Goal: Transaction & Acquisition: Book appointment/travel/reservation

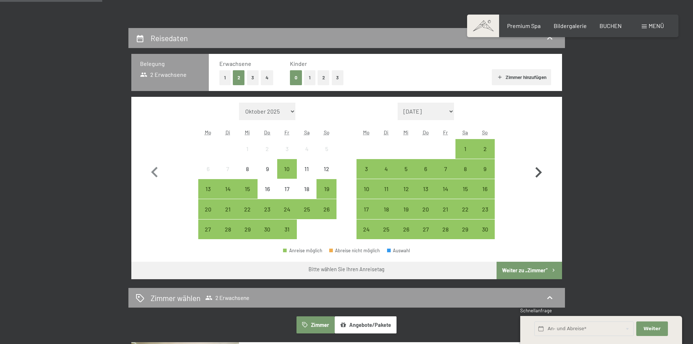
click at [534, 170] on icon "button" at bounding box center [538, 172] width 21 height 21
select select "[DATE]"
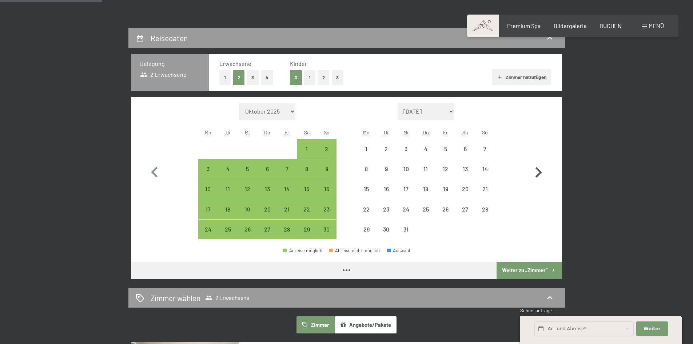
click at [535, 170] on icon "button" at bounding box center [538, 172] width 21 height 21
select select "[DATE]"
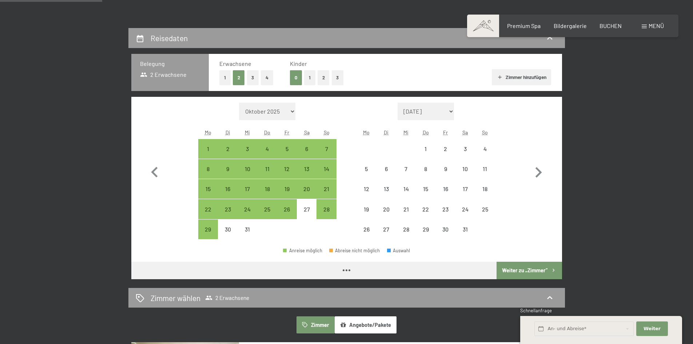
select select "[DATE]"
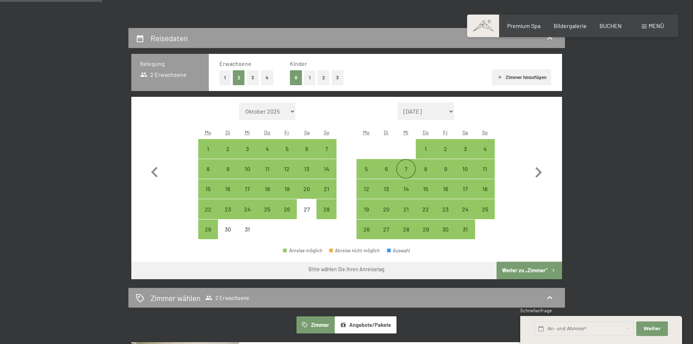
drag, startPoint x: 447, startPoint y: 150, endPoint x: 410, endPoint y: 167, distance: 40.6
click at [447, 150] on div "2" at bounding box center [445, 155] width 18 height 18
select select "[DATE]"
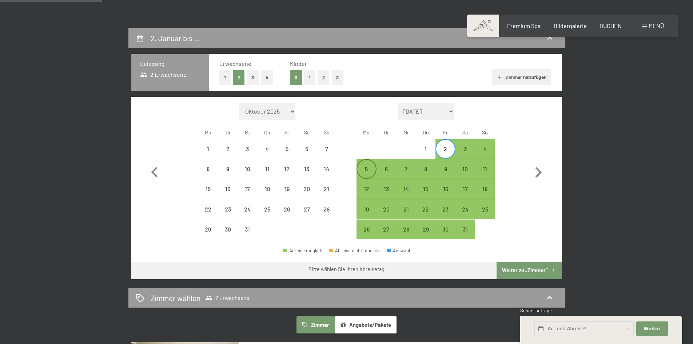
click at [365, 170] on div "5" at bounding box center [366, 175] width 18 height 18
select select "[DATE]"
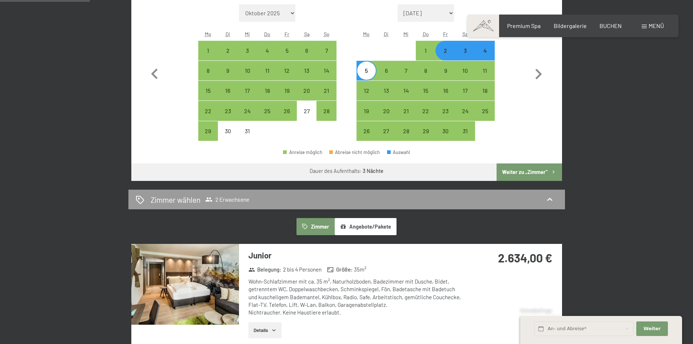
scroll to position [255, 0]
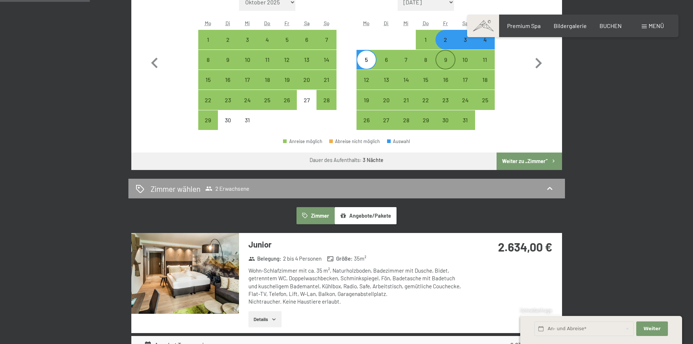
drag, startPoint x: 390, startPoint y: 63, endPoint x: 451, endPoint y: 62, distance: 61.2
click at [390, 63] on div "6" at bounding box center [386, 66] width 18 height 18
select select "[DATE]"
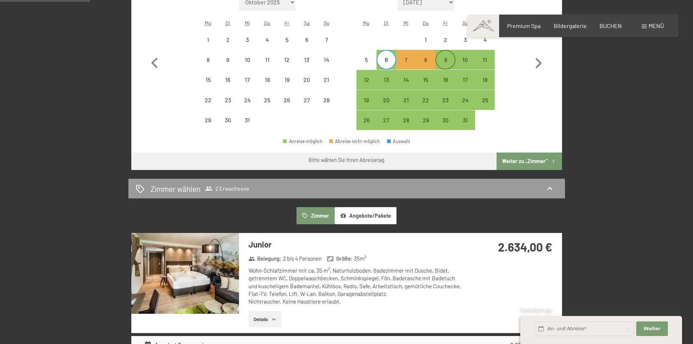
click at [450, 62] on div "9" at bounding box center [445, 66] width 18 height 18
select select "[DATE]"
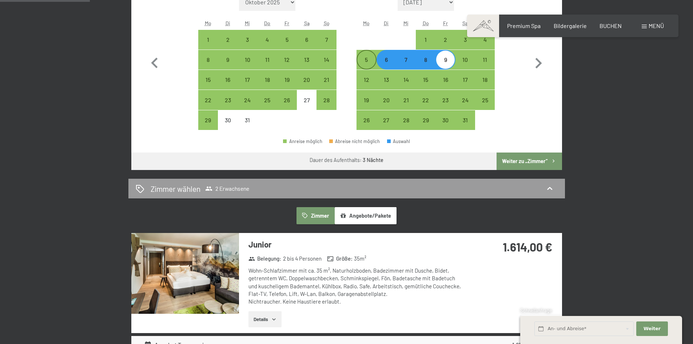
click at [367, 61] on div "5" at bounding box center [366, 66] width 18 height 18
select select "[DATE]"
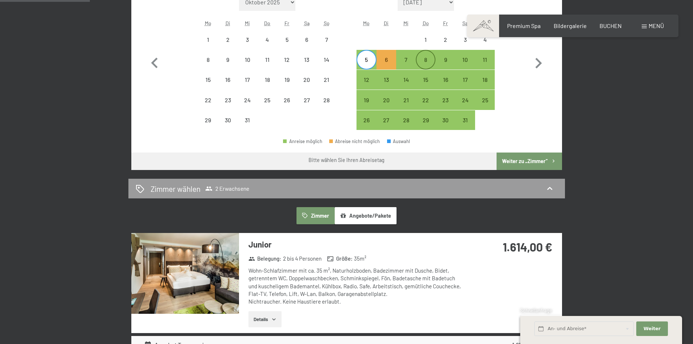
click at [430, 63] on div "8" at bounding box center [426, 66] width 18 height 18
select select "[DATE]"
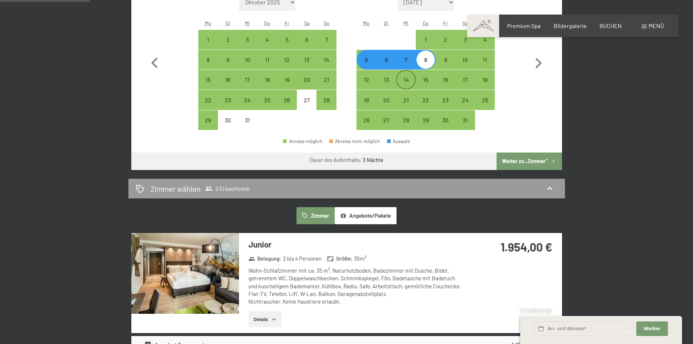
click at [398, 71] on div "14" at bounding box center [406, 80] width 20 height 20
select select "[DATE]"
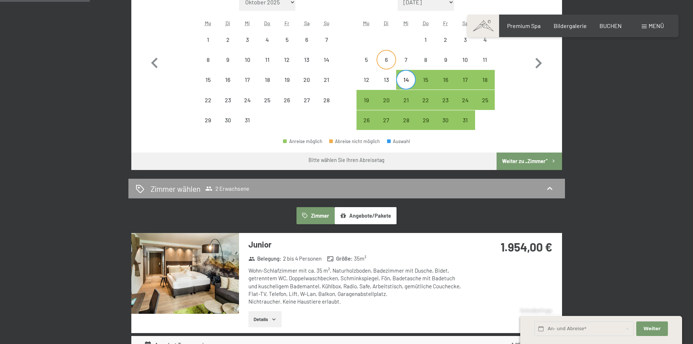
click at [390, 63] on div "6" at bounding box center [386, 66] width 18 height 18
select select "[DATE]"
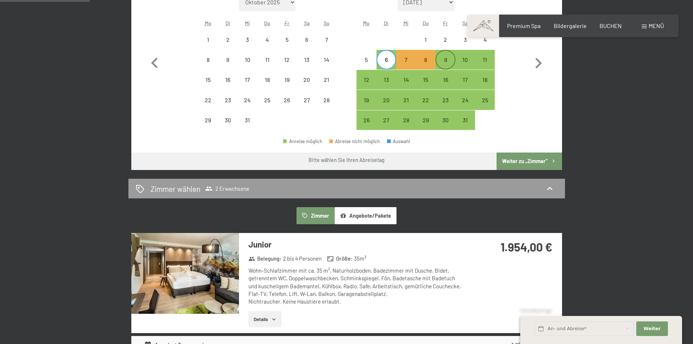
click at [440, 62] on div "9" at bounding box center [445, 66] width 18 height 18
select select "[DATE]"
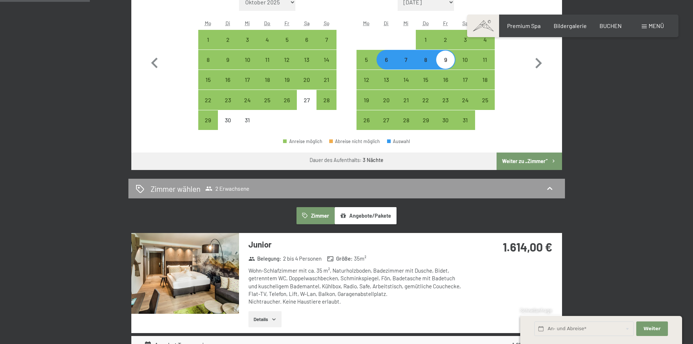
click at [403, 58] on div "7" at bounding box center [406, 66] width 18 height 18
select select "[DATE]"
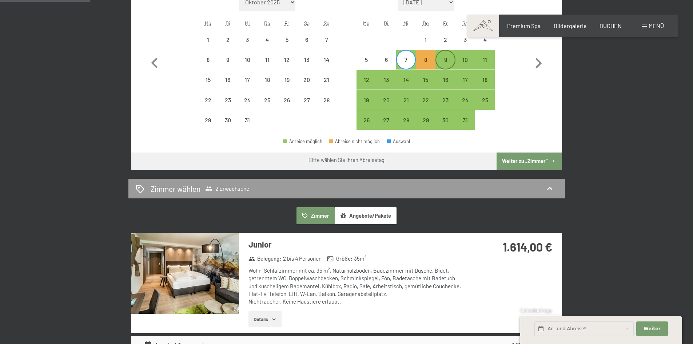
click at [442, 62] on div "9" at bounding box center [445, 66] width 18 height 18
select select "[DATE]"
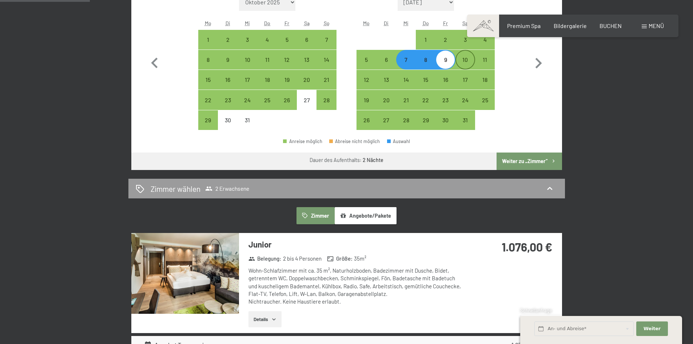
click at [466, 64] on div "10" at bounding box center [465, 66] width 18 height 18
select select "[DATE]"
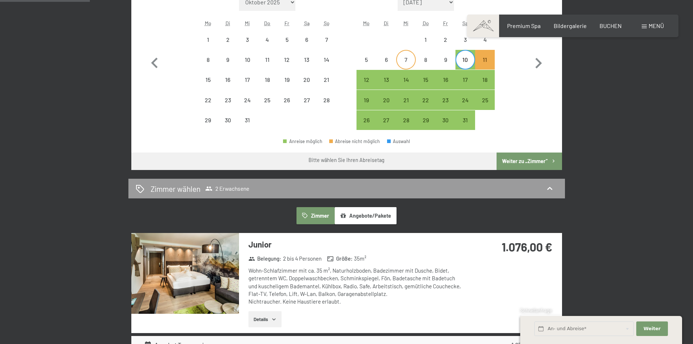
drag, startPoint x: 405, startPoint y: 64, endPoint x: 416, endPoint y: 65, distance: 11.7
click at [405, 64] on div "7" at bounding box center [406, 66] width 18 height 18
select select "[DATE]"
drag, startPoint x: 458, startPoint y: 62, endPoint x: 467, endPoint y: 78, distance: 18.1
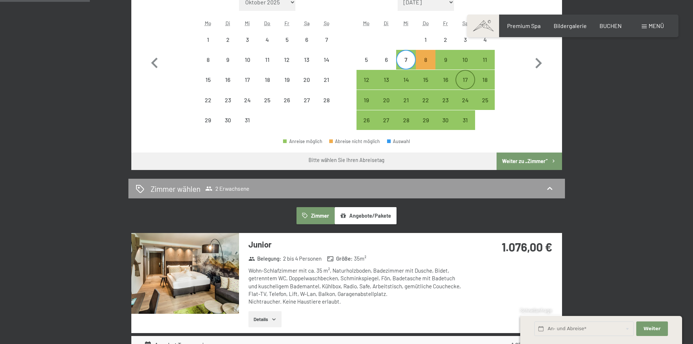
click at [460, 60] on div "10" at bounding box center [465, 66] width 18 height 18
select select "[DATE]"
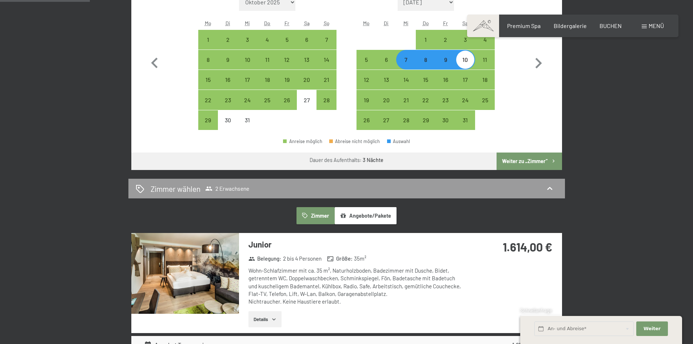
click at [449, 61] on div "9" at bounding box center [445, 66] width 18 height 18
select select "[DATE]"
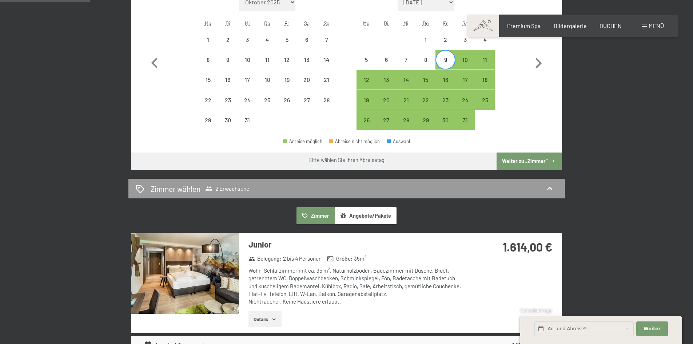
click at [396, 61] on div "5 6 7 8 9 10 11" at bounding box center [426, 60] width 138 height 20
click at [385, 61] on div "6" at bounding box center [386, 66] width 18 height 18
select select "[DATE]"
click at [436, 62] on div "9" at bounding box center [446, 60] width 20 height 20
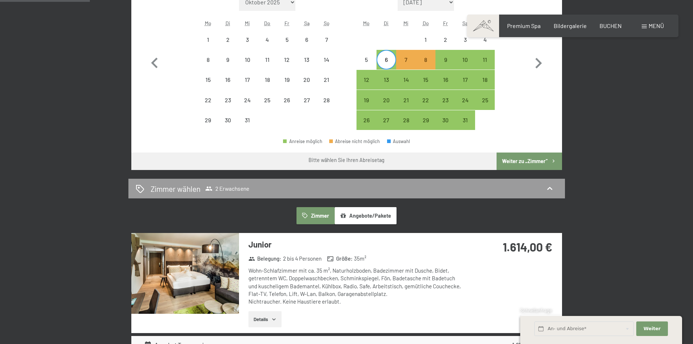
select select "[DATE]"
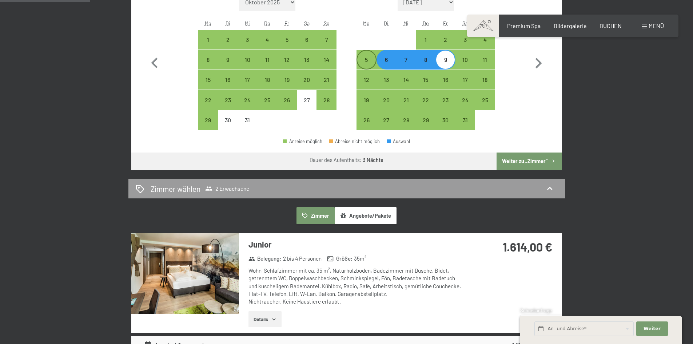
drag, startPoint x: 368, startPoint y: 57, endPoint x: 376, endPoint y: 65, distance: 10.8
click at [369, 57] on div "5" at bounding box center [366, 66] width 18 height 18
select select "[DATE]"
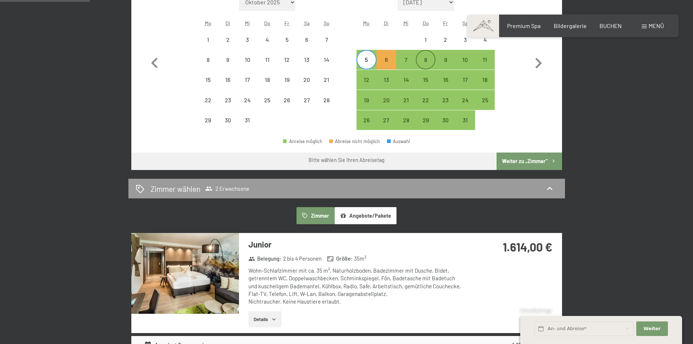
click at [429, 59] on div "8" at bounding box center [426, 66] width 18 height 18
select select "[DATE]"
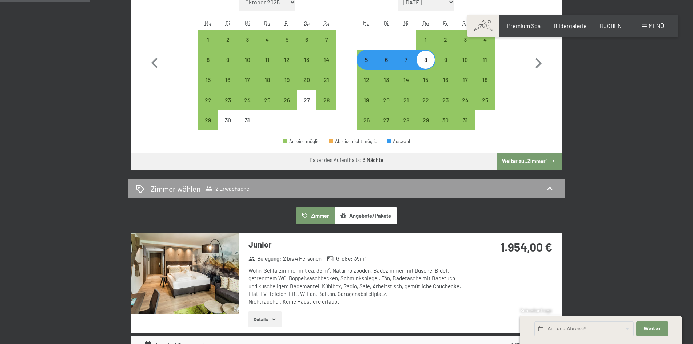
click at [383, 63] on div "6" at bounding box center [386, 66] width 18 height 18
select select "[DATE]"
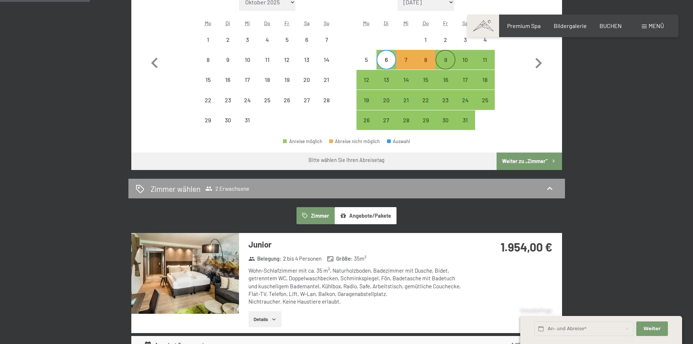
click at [441, 62] on div "9" at bounding box center [445, 66] width 18 height 18
select select "[DATE]"
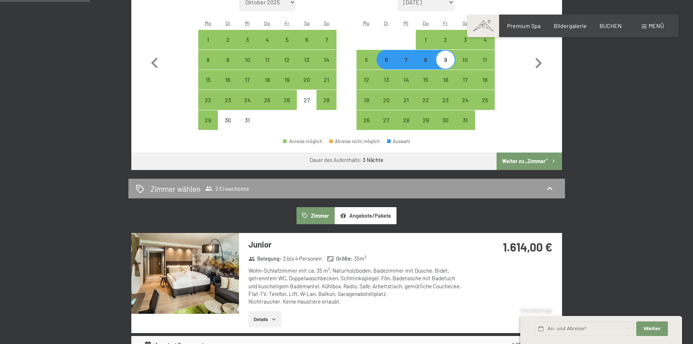
click at [411, 62] on div "7" at bounding box center [406, 66] width 18 height 18
select select "[DATE]"
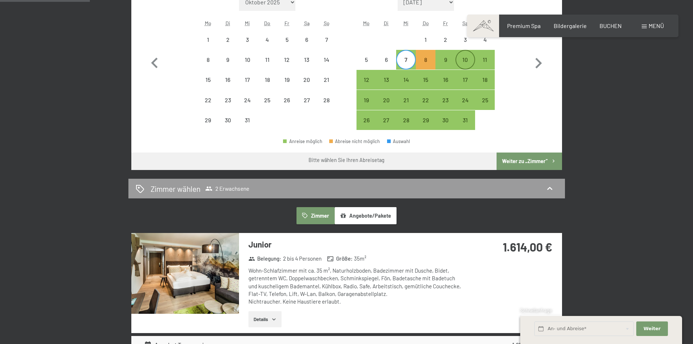
click at [466, 55] on div "10" at bounding box center [465, 60] width 18 height 18
select select "[DATE]"
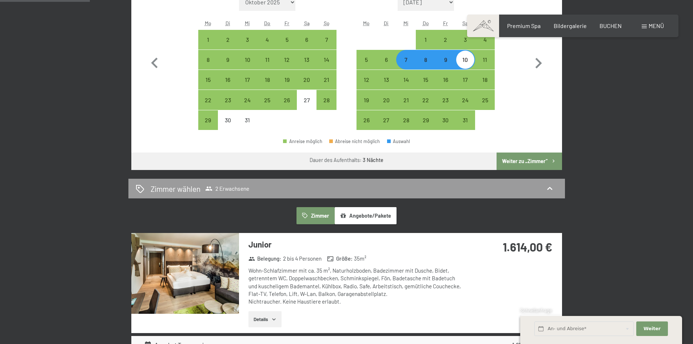
click at [421, 59] on div "8" at bounding box center [426, 66] width 18 height 18
select select "[DATE]"
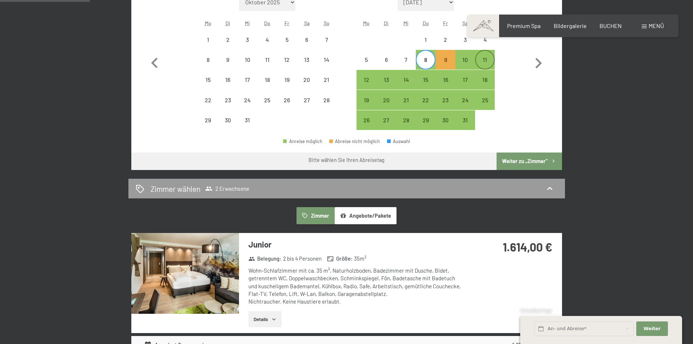
click at [490, 61] on div "11" at bounding box center [485, 66] width 18 height 18
select select "[DATE]"
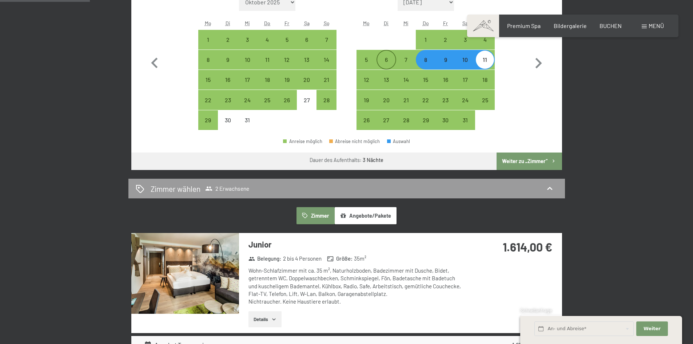
drag, startPoint x: 385, startPoint y: 60, endPoint x: 401, endPoint y: 75, distance: 21.9
click at [386, 60] on div "6" at bounding box center [386, 66] width 18 height 18
select select "[DATE]"
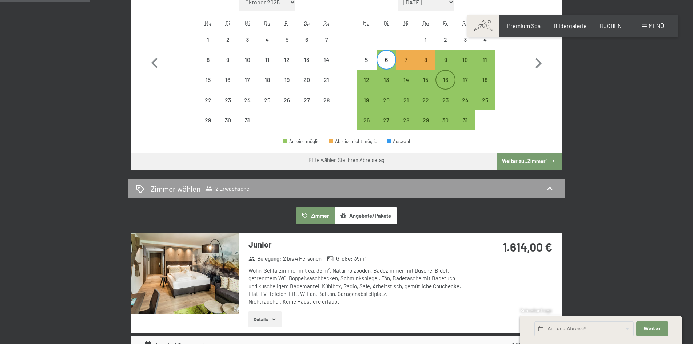
drag, startPoint x: 439, startPoint y: 59, endPoint x: 443, endPoint y: 81, distance: 22.6
click at [441, 59] on div "9" at bounding box center [445, 66] width 18 height 18
select select "[DATE]"
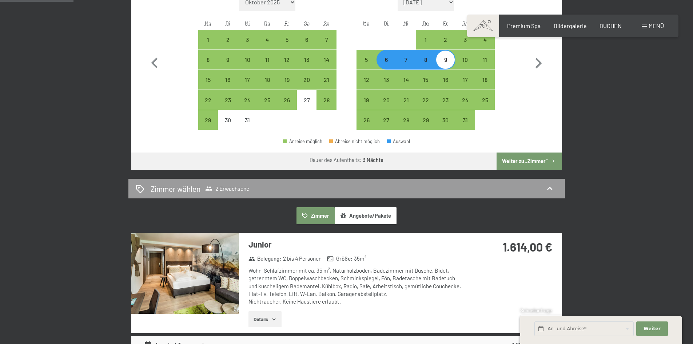
scroll to position [218, 0]
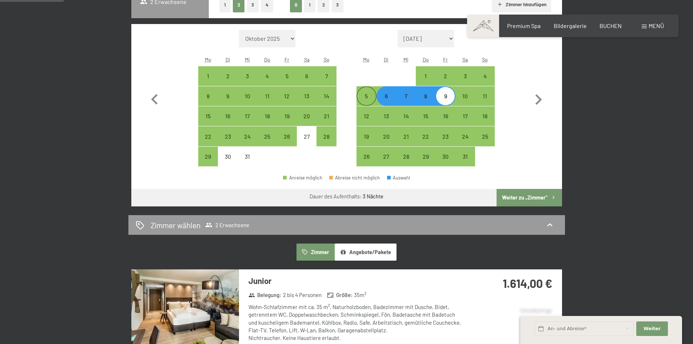
drag, startPoint x: 371, startPoint y: 95, endPoint x: 375, endPoint y: 103, distance: 9.6
click at [371, 95] on div "5" at bounding box center [366, 102] width 18 height 18
select select "[DATE]"
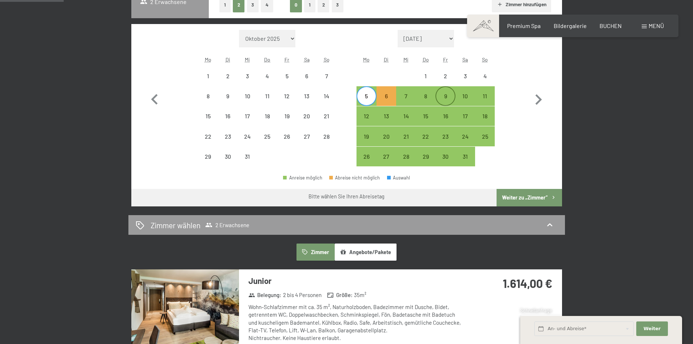
click at [442, 92] on div "9" at bounding box center [445, 96] width 18 height 18
select select "[DATE]"
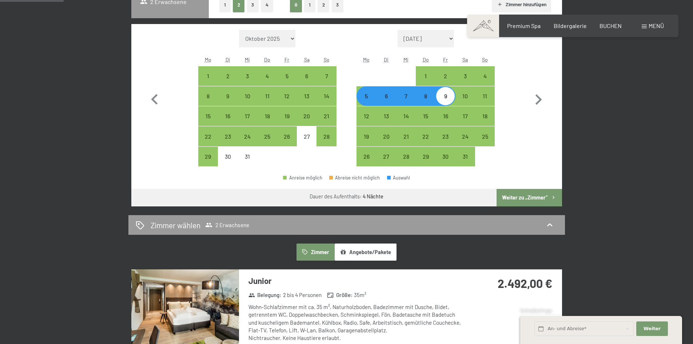
click at [359, 95] on div "5" at bounding box center [366, 102] width 18 height 18
select select "[DATE]"
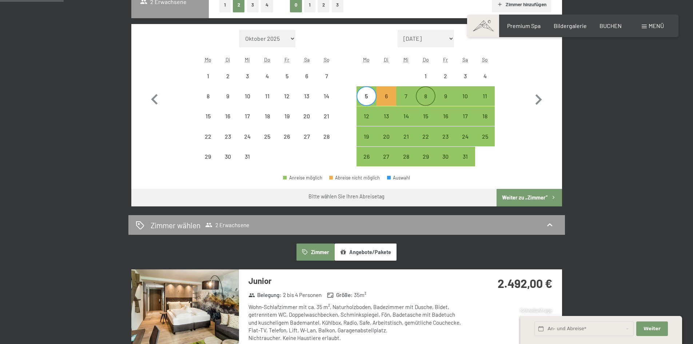
click at [426, 98] on div "8" at bounding box center [426, 102] width 18 height 18
select select "[DATE]"
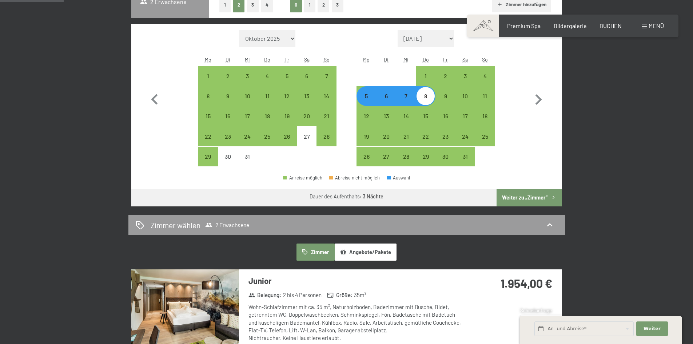
click at [382, 95] on div "6" at bounding box center [386, 102] width 18 height 18
select select "[DATE]"
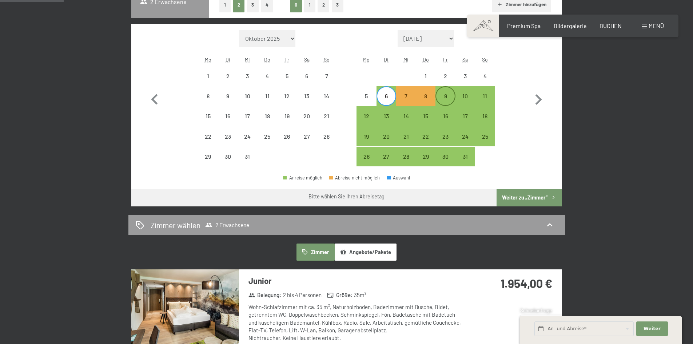
click at [451, 97] on div "9" at bounding box center [445, 102] width 18 height 18
select select "[DATE]"
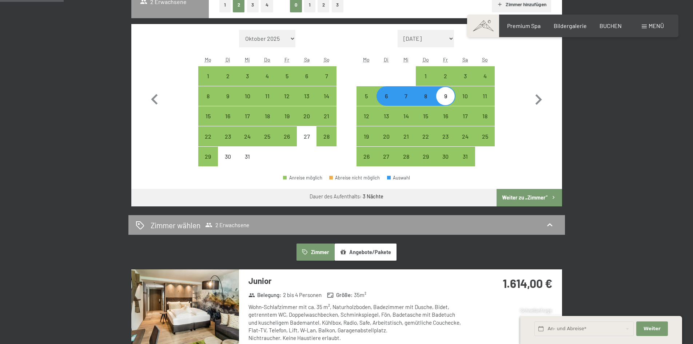
click at [349, 254] on button "Angebote/Pakete" at bounding box center [366, 252] width 62 height 17
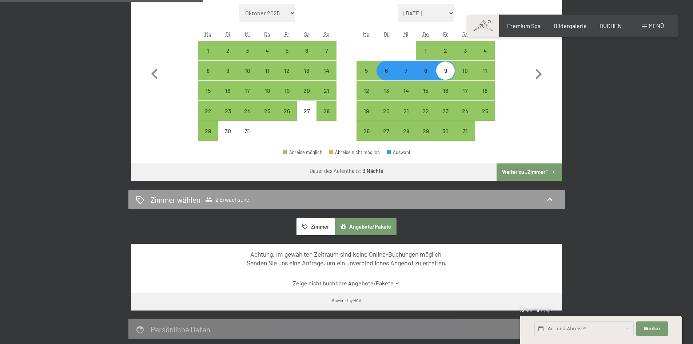
scroll to position [255, 0]
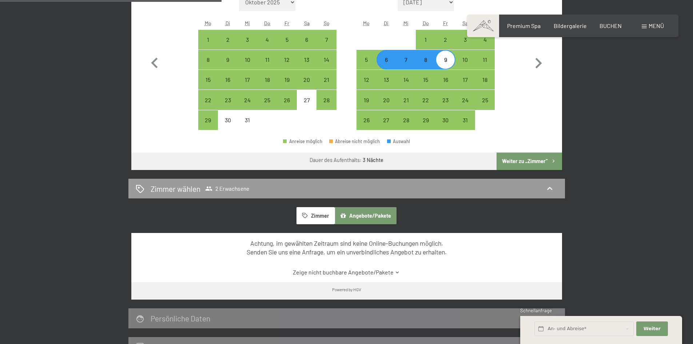
drag, startPoint x: 303, startPoint y: 214, endPoint x: 316, endPoint y: 215, distance: 13.1
click at [303, 214] on icon "button" at bounding box center [305, 216] width 6 height 6
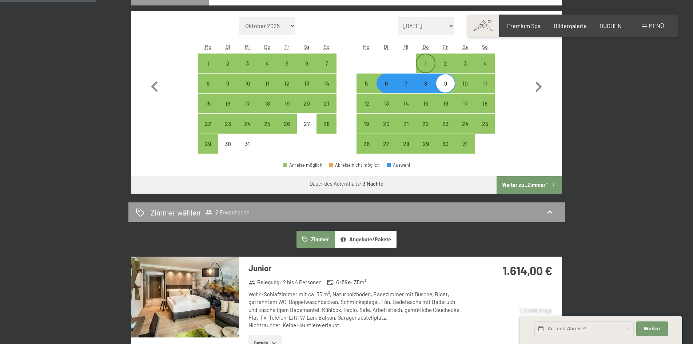
scroll to position [218, 0]
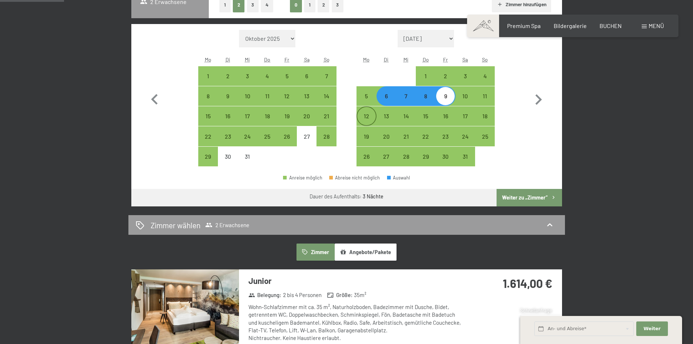
click at [363, 117] on div "12" at bounding box center [366, 122] width 18 height 18
select select "[DATE]"
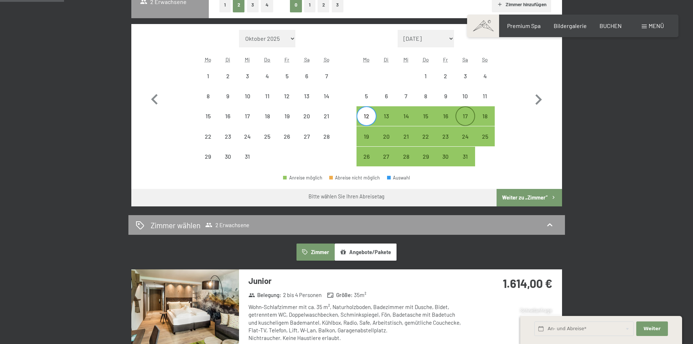
click at [469, 116] on div "17" at bounding box center [465, 122] width 18 height 18
select select "[DATE]"
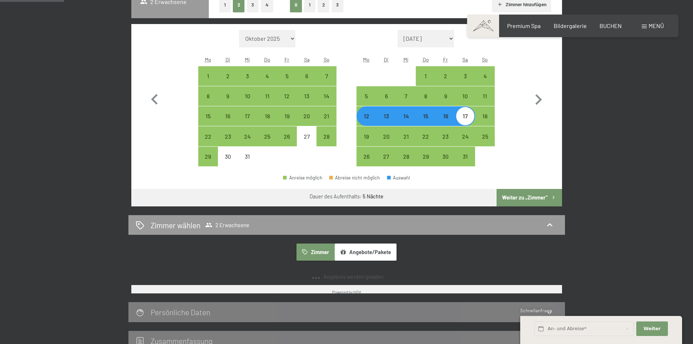
drag, startPoint x: 364, startPoint y: 246, endPoint x: 373, endPoint y: 254, distance: 11.7
click at [366, 246] on button "Angebote/Pakete" at bounding box center [366, 252] width 62 height 17
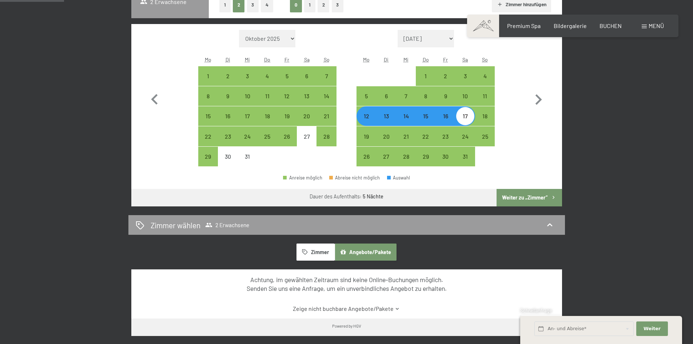
click at [331, 249] on button "Zimmer" at bounding box center [316, 252] width 38 height 17
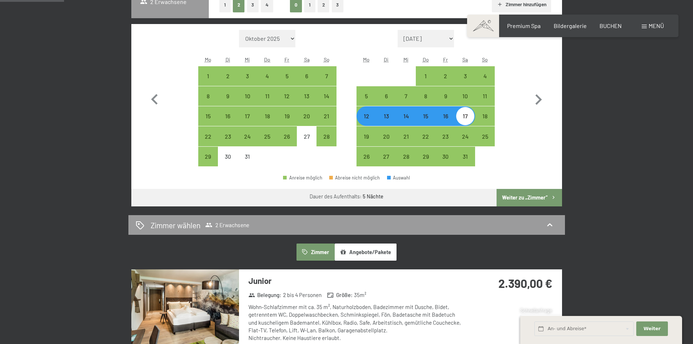
drag, startPoint x: 391, startPoint y: 116, endPoint x: 460, endPoint y: 122, distance: 69.5
click at [391, 117] on div "13" at bounding box center [386, 122] width 18 height 18
select select "[DATE]"
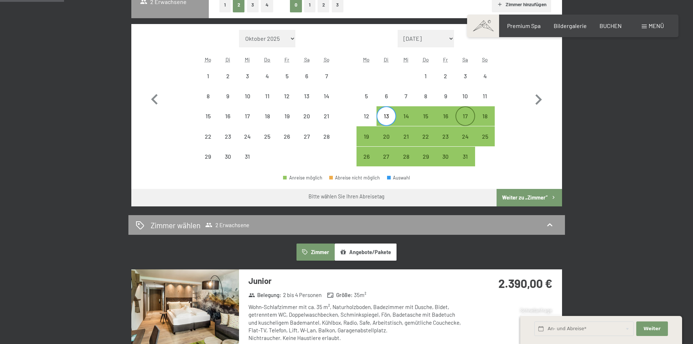
click at [464, 117] on div "17" at bounding box center [465, 122] width 18 height 18
select select "[DATE]"
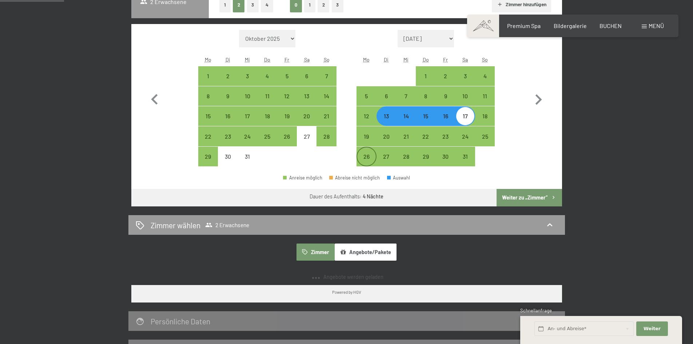
click at [369, 154] on div "26" at bounding box center [366, 163] width 18 height 18
select select "[DATE]"
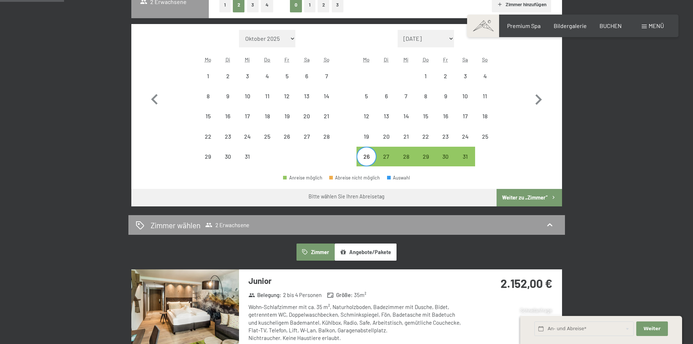
drag, startPoint x: 464, startPoint y: 156, endPoint x: 378, endPoint y: 248, distance: 125.9
click at [464, 155] on div "31" at bounding box center [465, 163] width 18 height 18
select select "[DATE]"
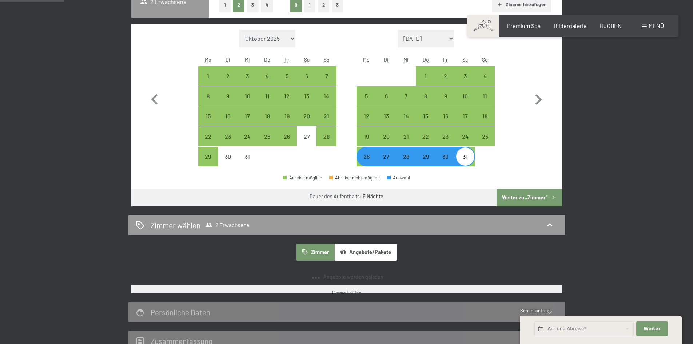
click at [380, 253] on button "Angebote/Pakete" at bounding box center [366, 252] width 62 height 17
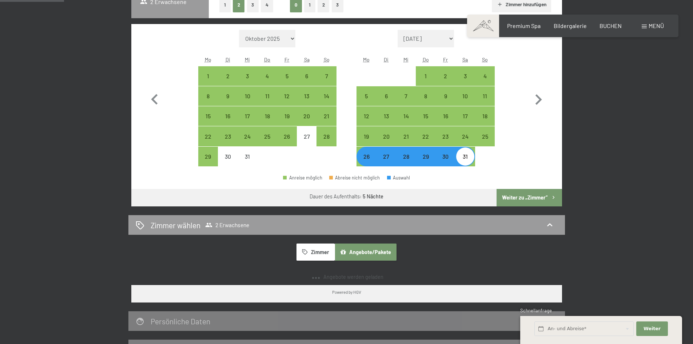
click at [322, 251] on button "Zimmer" at bounding box center [316, 252] width 38 height 17
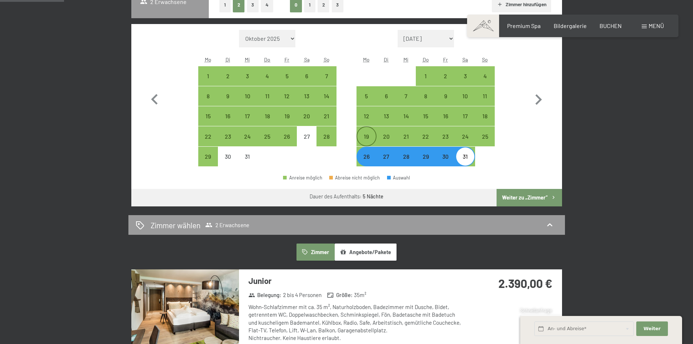
click at [371, 139] on div "19" at bounding box center [366, 143] width 18 height 18
select select "[DATE]"
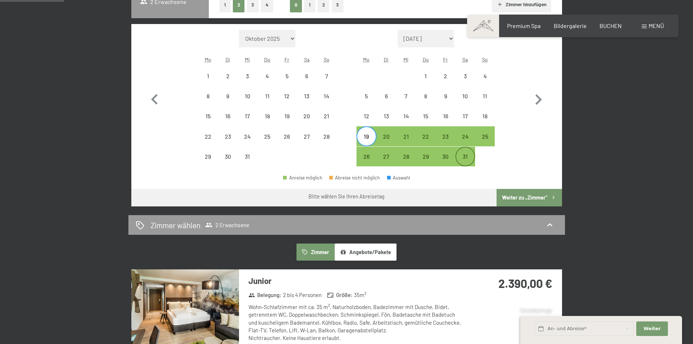
click at [463, 158] on div "31" at bounding box center [465, 163] width 18 height 18
select select "[DATE]"
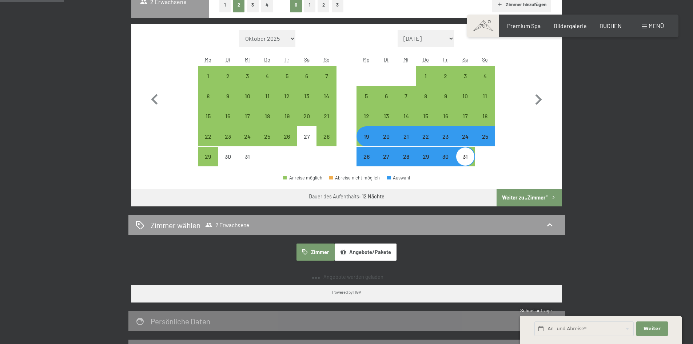
click at [364, 250] on button "Angebote/Pakete" at bounding box center [366, 252] width 62 height 17
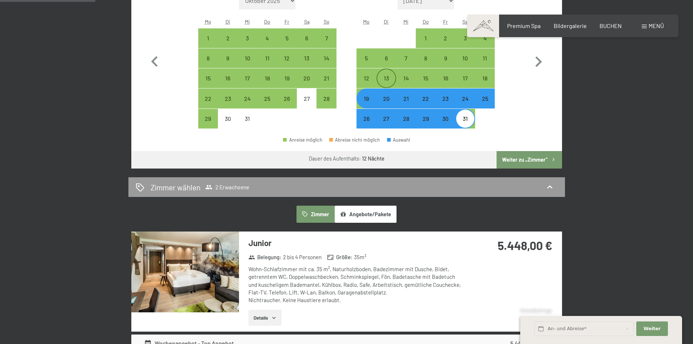
scroll to position [255, 0]
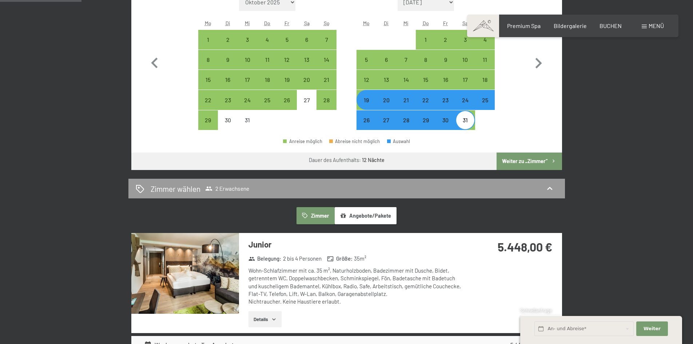
click at [373, 104] on div "19" at bounding box center [366, 106] width 18 height 18
select select "[DATE]"
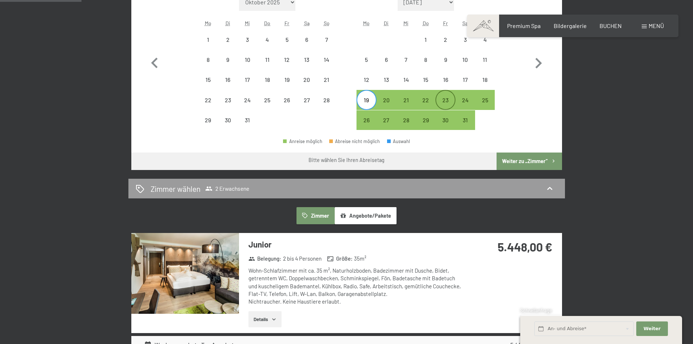
click at [445, 103] on div "23" at bounding box center [445, 106] width 18 height 18
select select "[DATE]"
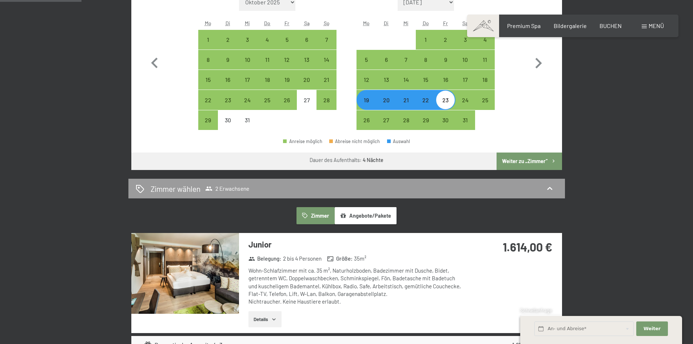
click at [369, 101] on div "19" at bounding box center [366, 106] width 18 height 18
select select "[DATE]"
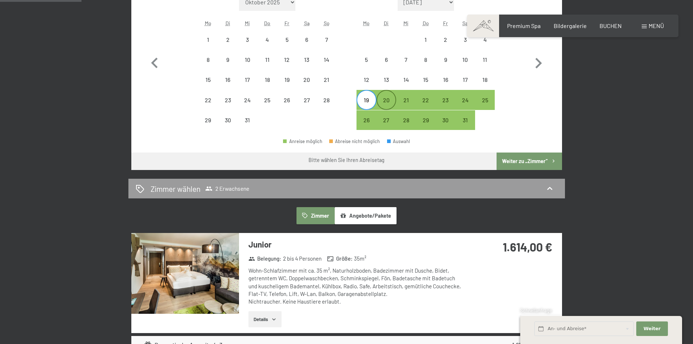
click at [388, 104] on div "20" at bounding box center [386, 106] width 18 height 18
select select "[DATE]"
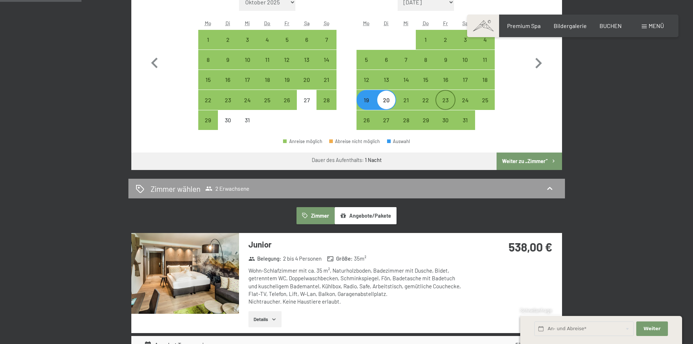
click at [439, 100] on div "23" at bounding box center [445, 106] width 18 height 18
select select "[DATE]"
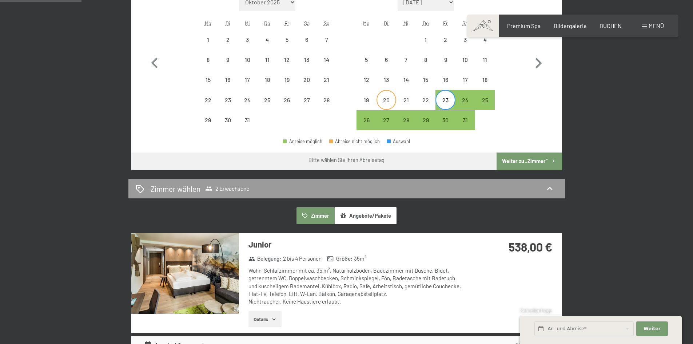
click at [389, 101] on div "20" at bounding box center [386, 106] width 18 height 18
select select "[DATE]"
click at [442, 99] on div "23" at bounding box center [445, 106] width 18 height 18
select select "[DATE]"
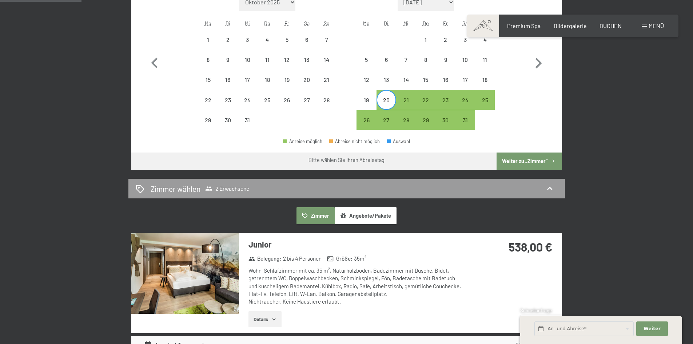
select select "[DATE]"
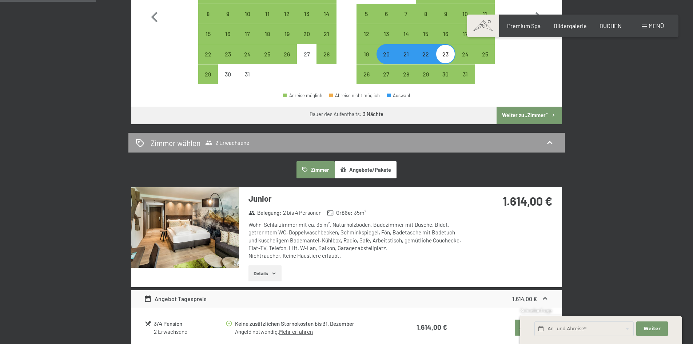
scroll to position [328, 0]
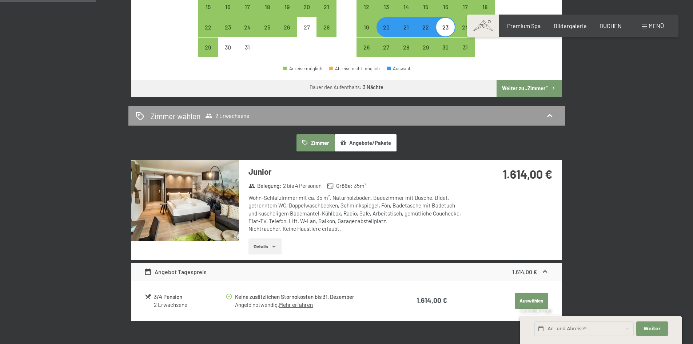
click at [321, 147] on button "Zimmer" at bounding box center [316, 142] width 38 height 17
drag, startPoint x: 361, startPoint y: 147, endPoint x: 368, endPoint y: 147, distance: 7.3
click at [361, 147] on button "Angebote/Pakete" at bounding box center [366, 142] width 62 height 17
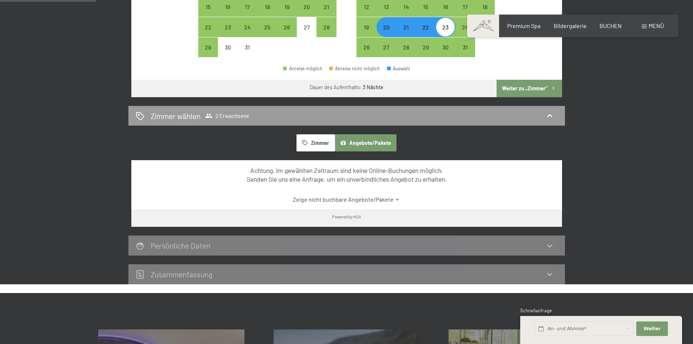
click at [328, 145] on button "Zimmer" at bounding box center [316, 142] width 38 height 17
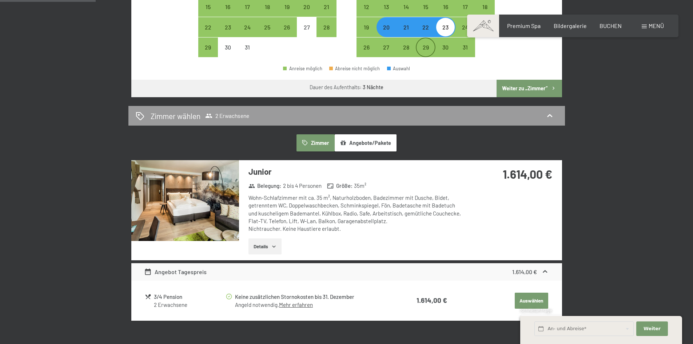
drag, startPoint x: 371, startPoint y: 48, endPoint x: 431, endPoint y: 51, distance: 60.9
click at [371, 48] on div "26" at bounding box center [366, 53] width 18 height 18
select select "[DATE]"
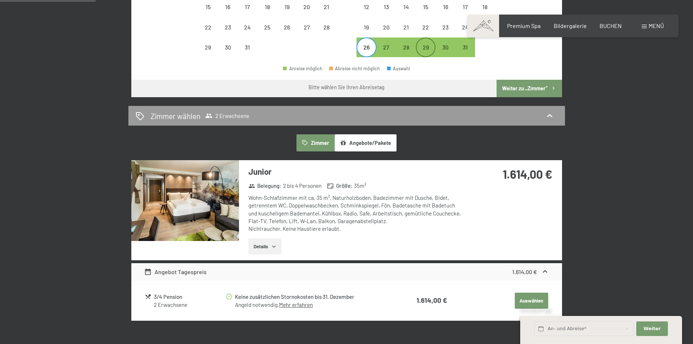
drag, startPoint x: 419, startPoint y: 50, endPoint x: 432, endPoint y: 58, distance: 14.5
click at [421, 50] on div "29" at bounding box center [426, 53] width 18 height 18
select select "[DATE]"
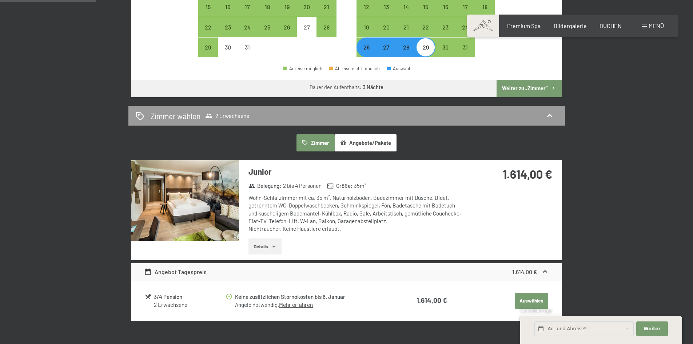
click at [374, 139] on button "Angebote/Pakete" at bounding box center [366, 142] width 62 height 17
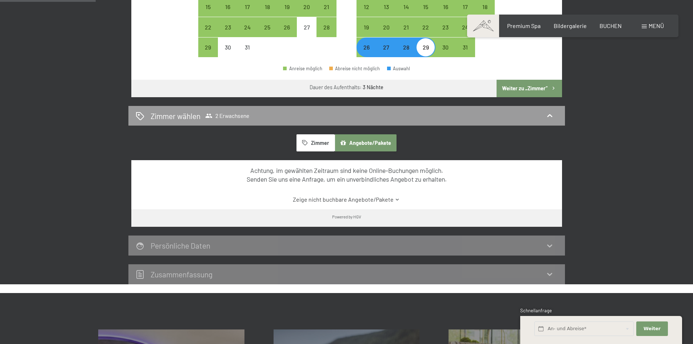
click at [323, 138] on button "Zimmer" at bounding box center [316, 142] width 38 height 17
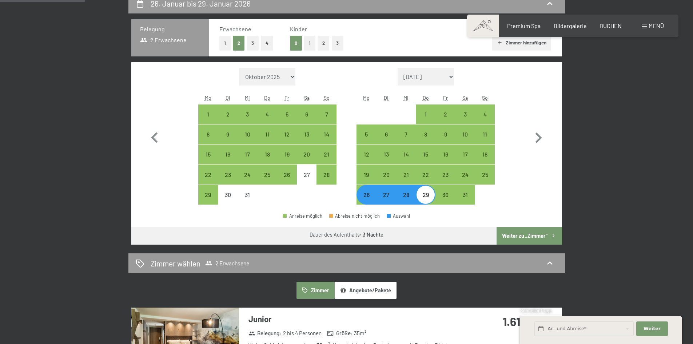
scroll to position [73, 0]
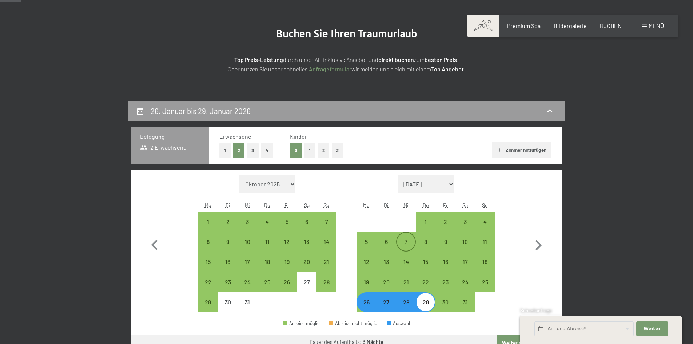
click at [383, 244] on div "6" at bounding box center [386, 248] width 18 height 18
select select "[DATE]"
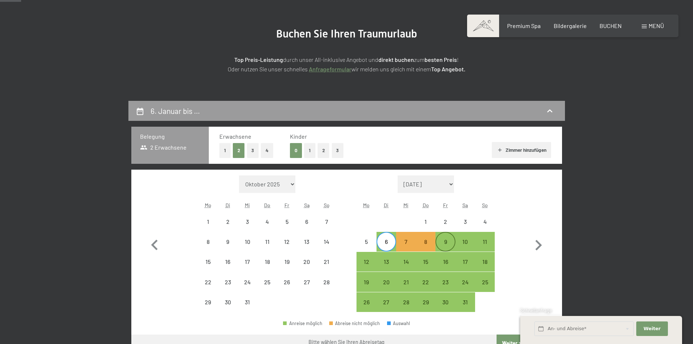
click at [446, 244] on div "9" at bounding box center [445, 248] width 18 height 18
select select "[DATE]"
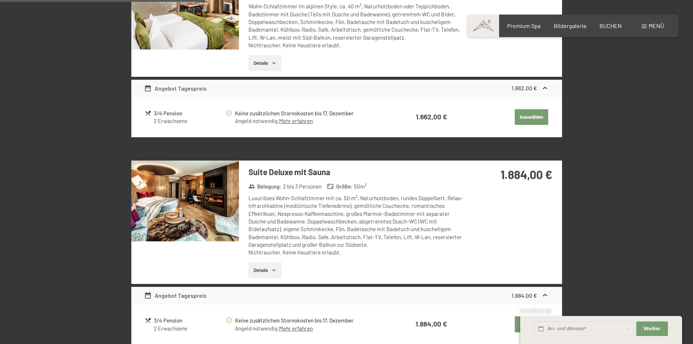
scroll to position [692, 0]
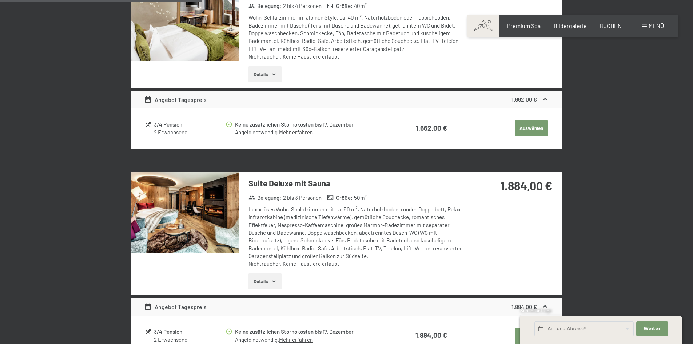
click at [177, 204] on img at bounding box center [185, 212] width 108 height 81
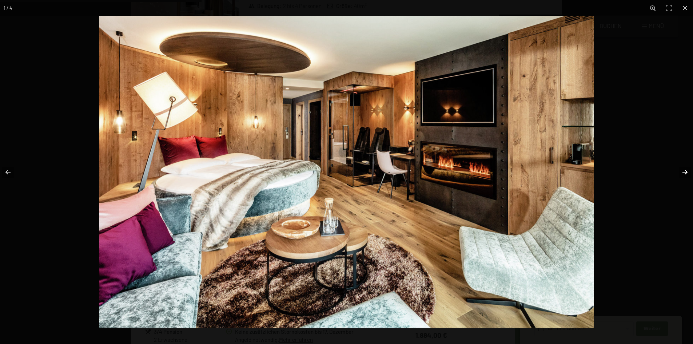
click at [683, 166] on button "button" at bounding box center [680, 172] width 25 height 36
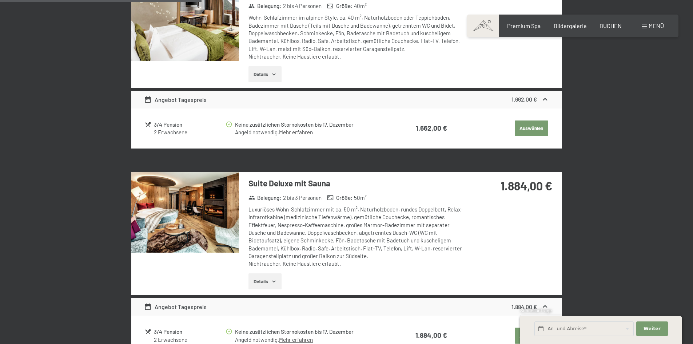
click at [0, 0] on div at bounding box center [0, 0] width 0 height 0
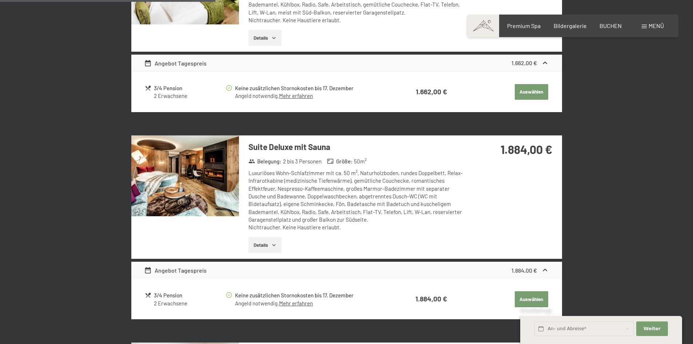
scroll to position [801, 0]
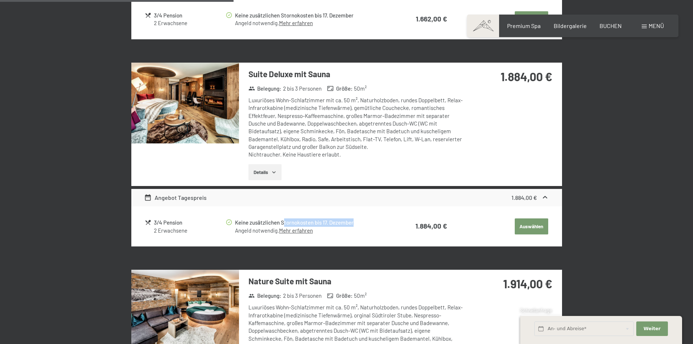
drag, startPoint x: 359, startPoint y: 221, endPoint x: 283, endPoint y: 221, distance: 76.4
click at [283, 221] on div "Keine zusätzlichen Stornokosten bis 17. Dezember" at bounding box center [310, 222] width 151 height 8
click at [331, 221] on div "Keine zusätzlichen Stornokosten bis 17. Dezember" at bounding box center [310, 222] width 151 height 8
click at [345, 221] on div "Keine zusätzlichen Stornokosten bis 17. Dezember" at bounding box center [310, 222] width 151 height 8
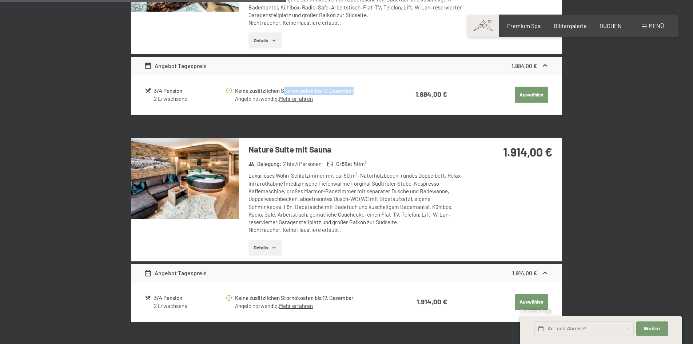
scroll to position [983, 0]
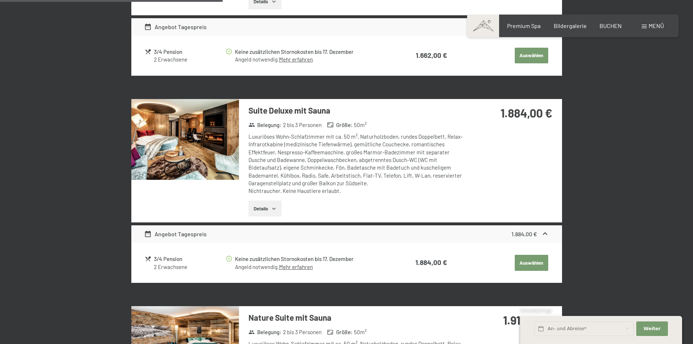
drag, startPoint x: 260, startPoint y: 203, endPoint x: 263, endPoint y: 205, distance: 4.2
click at [260, 203] on button "Details" at bounding box center [265, 209] width 33 height 16
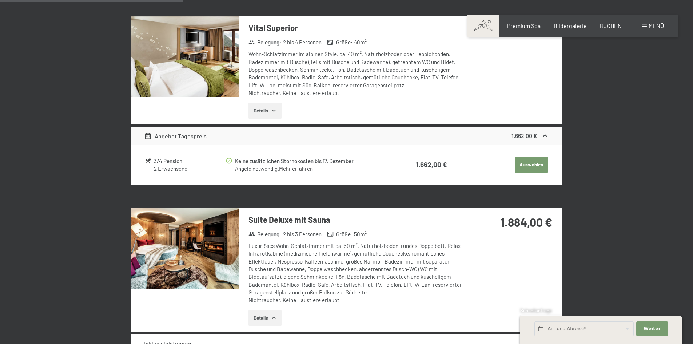
scroll to position [619, 0]
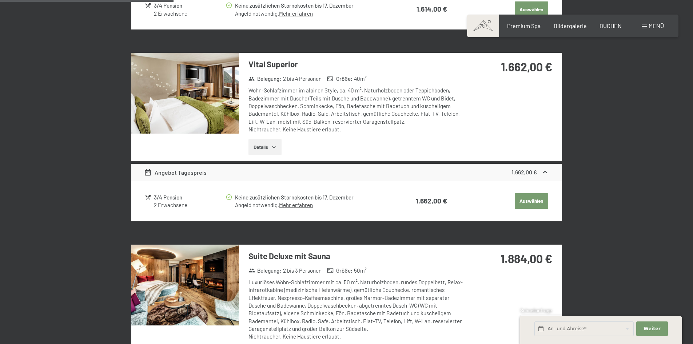
click at [269, 146] on button "Details" at bounding box center [265, 147] width 33 height 16
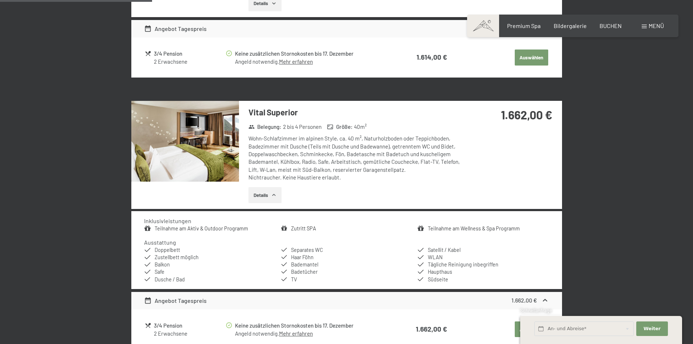
scroll to position [582, 0]
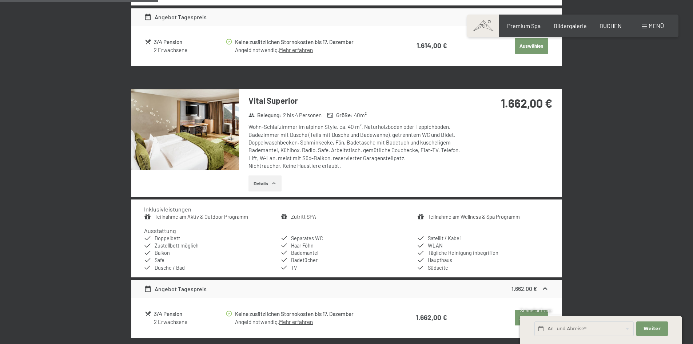
click at [177, 133] on img at bounding box center [185, 129] width 108 height 81
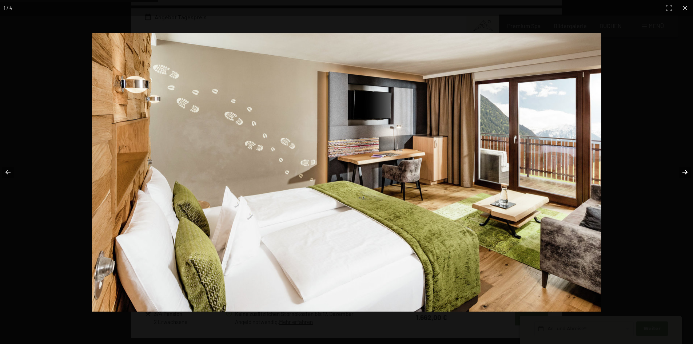
click at [685, 169] on button "button" at bounding box center [680, 172] width 25 height 36
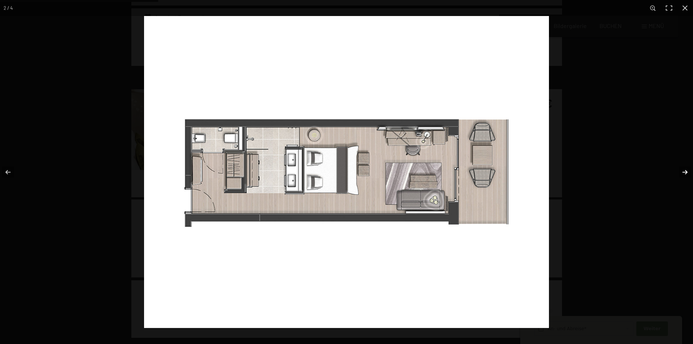
click at [685, 169] on button "button" at bounding box center [680, 172] width 25 height 36
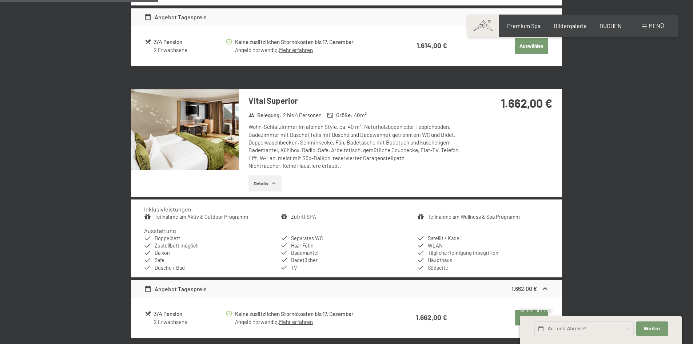
click at [0, 0] on button "button" at bounding box center [0, 0] width 0 height 0
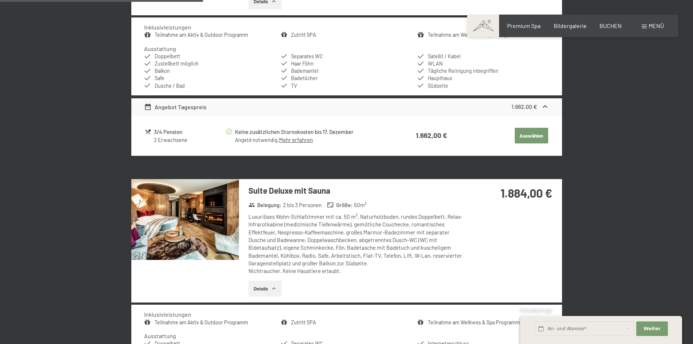
scroll to position [619, 0]
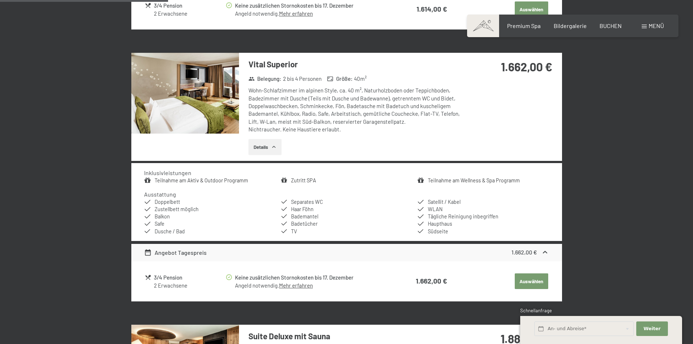
click at [297, 124] on div "Wohn-Schlafzimmer im alpinen Style, ca. 40 m², Naturholzboden oder Teppichboden…" at bounding box center [357, 110] width 217 height 47
click at [225, 105] on img at bounding box center [185, 93] width 108 height 81
click at [0, 0] on button "button" at bounding box center [0, 0] width 0 height 0
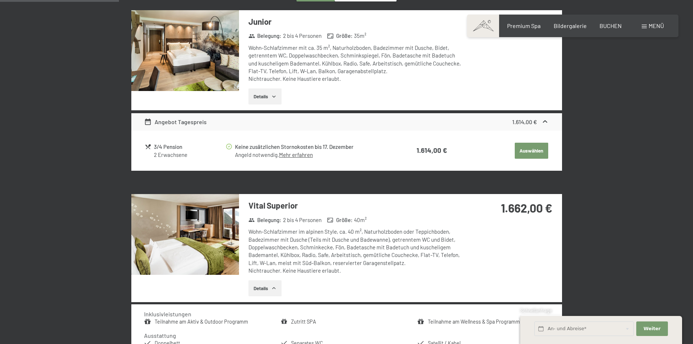
scroll to position [437, 0]
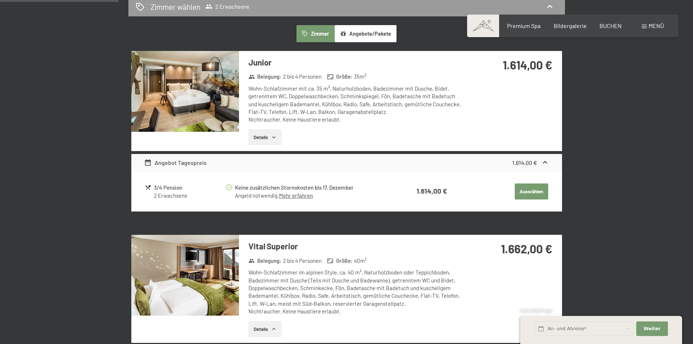
click at [206, 95] on img at bounding box center [185, 91] width 108 height 81
click at [0, 0] on button "button" at bounding box center [0, 0] width 0 height 0
click at [179, 295] on img at bounding box center [185, 275] width 108 height 81
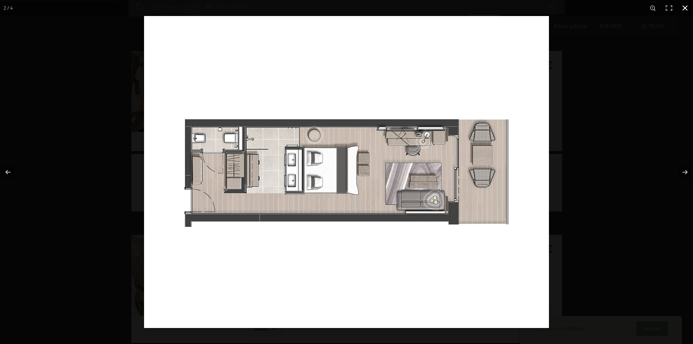
click at [686, 7] on button "button" at bounding box center [685, 8] width 16 height 16
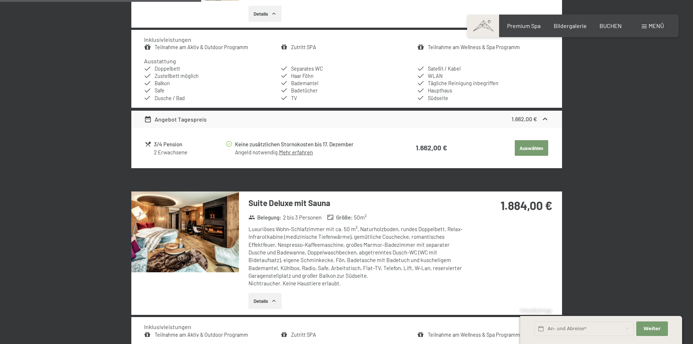
scroll to position [764, 0]
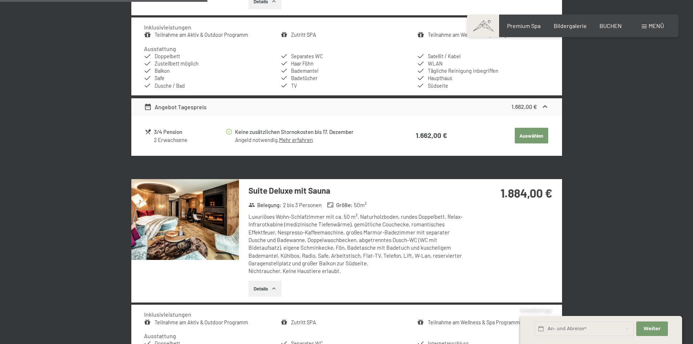
click at [210, 240] on img at bounding box center [185, 219] width 108 height 81
click at [0, 0] on button "button" at bounding box center [0, 0] width 0 height 0
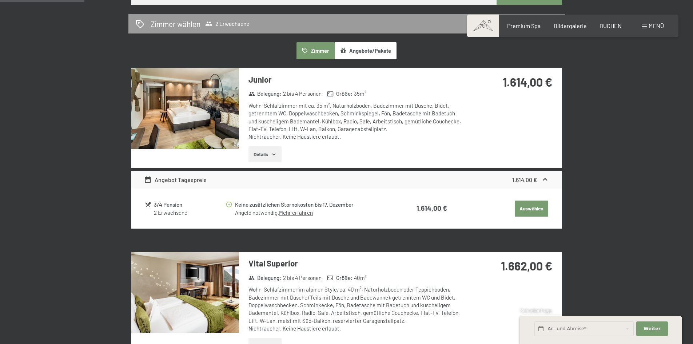
scroll to position [473, 0]
